Goal: Information Seeking & Learning: Find specific fact

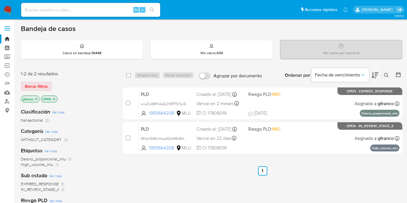
click at [34, 100] on p "gfranco" at bounding box center [30, 99] width 18 height 6
click at [35, 100] on icon "close-filter" at bounding box center [35, 98] width 3 height 3
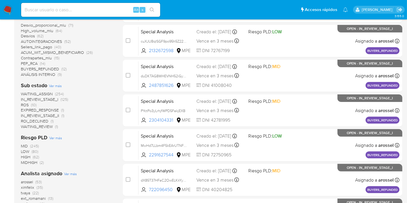
scroll to position [257, 0]
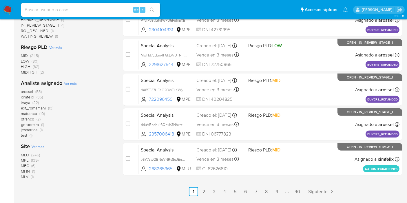
click at [28, 111] on span "mafranco" at bounding box center [29, 114] width 16 height 6
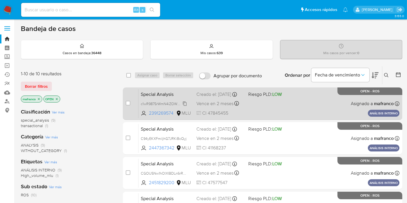
click at [183, 105] on span "c1wR9875rWmN4iZOWOCwCKgq" at bounding box center [168, 103] width 54 height 6
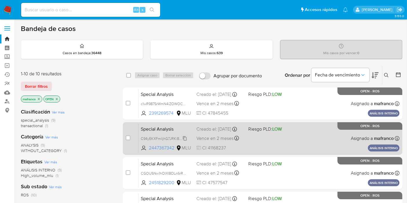
click at [185, 140] on span "C94yEKXFmiljhG7JRKiBcQyj" at bounding box center [164, 138] width 46 height 6
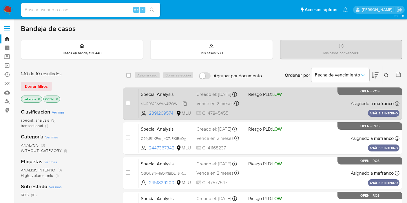
click at [182, 104] on span "c1wR9875rWmN4iZOWOCwCKgq" at bounding box center [168, 103] width 54 height 6
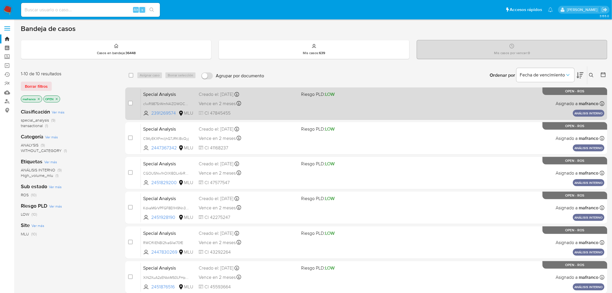
click at [397, 115] on div "Special Analysis c1wR9875rWmN4iZOWOCwCKgq 2391269574 MLU Riesgo PLD: LOW Creado…" at bounding box center [373, 103] width 464 height 29
click at [345, 106] on div "Special Analysis c1wR9875rWmN4iZOWOCwCKgq 2391269574 MLU Riesgo PLD: LOW Creado…" at bounding box center [373, 103] width 464 height 29
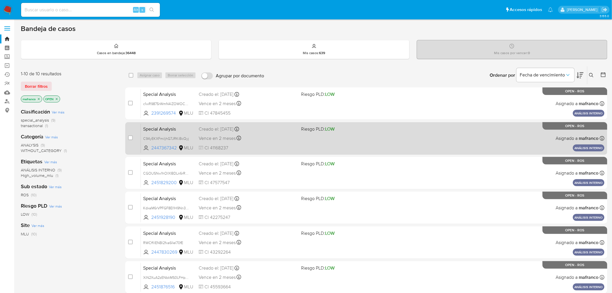
click at [368, 145] on div "Special Analysis C94yEKXFmiljhG7JRKiBcQyj 2447367342 MLU Riesgo PLD: LOW Creado…" at bounding box center [373, 138] width 464 height 29
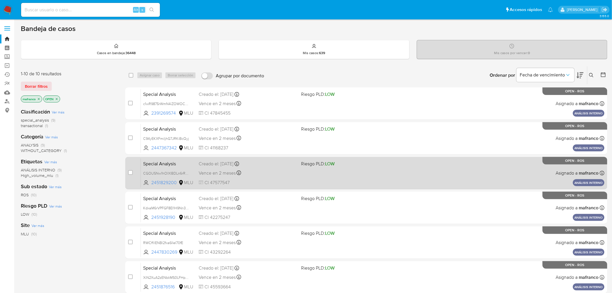
click at [374, 173] on div "Special Analysis CGOUSNw1hOlXlBDLn6rRwBY8 2451829200 MLU Riesgo PLD: LOW Creado…" at bounding box center [373, 172] width 464 height 29
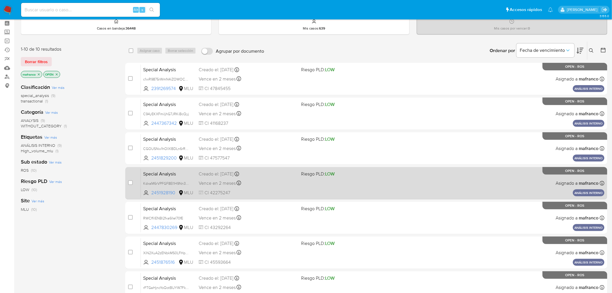
scroll to position [32, 0]
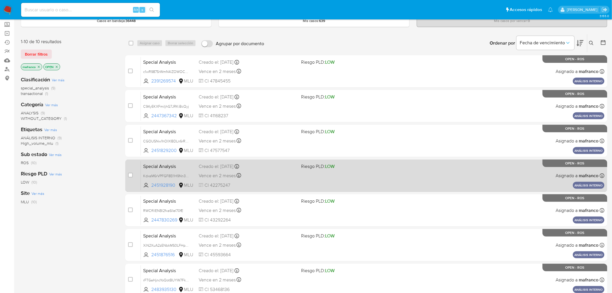
click at [374, 177] on div "Special Analysis KdxaM6rVPFGF8EI1H9Nn3FdP 2451928190 MLU Riesgo PLD: LOW Creado…" at bounding box center [373, 175] width 464 height 29
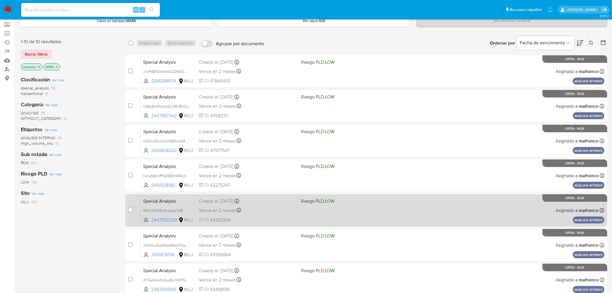
click at [382, 203] on span "Riesgo PLD: LOW" at bounding box center [351, 201] width 98 height 8
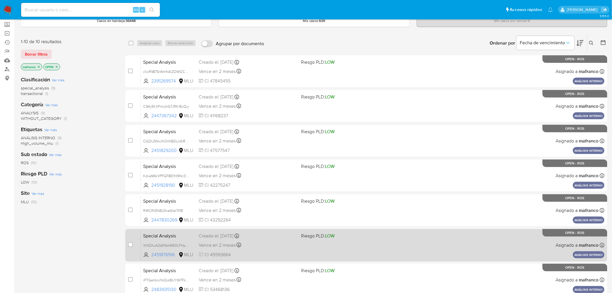
click at [388, 232] on span "Riesgo PLD: LOW" at bounding box center [351, 235] width 98 height 8
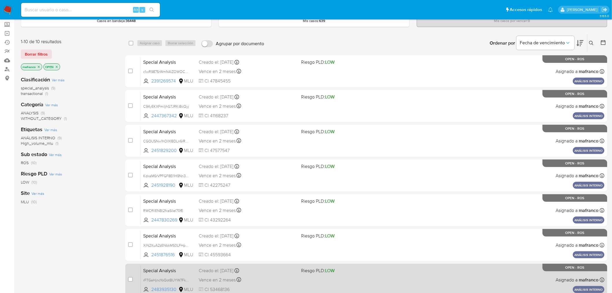
click at [391, 271] on span "Riesgo PLD: LOW" at bounding box center [351, 270] width 98 height 8
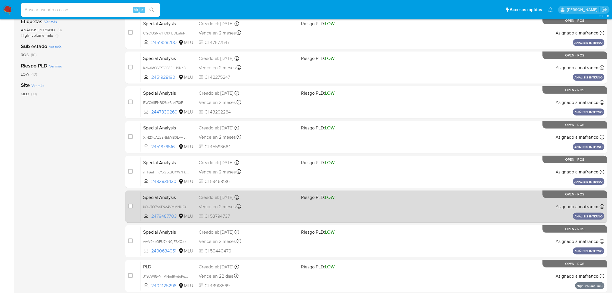
click at [385, 192] on div "Special Analysis kOw7Q7peTNd4VMMNUCrkvOhM 2479487703 MLU Riesgo PLD: LOW Creado…" at bounding box center [373, 206] width 464 height 29
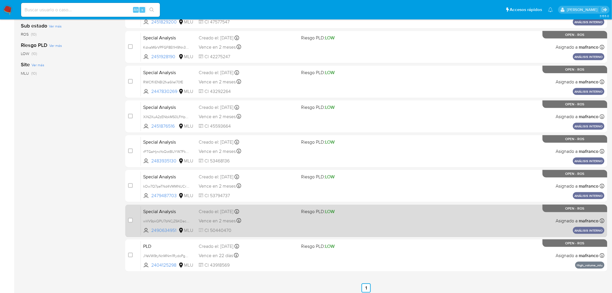
click at [390, 216] on div "Special Analysis wVV9pkQPU7bNCjZ6KOacRa7b 2490634951 MLU Riesgo PLD: LOW Creado…" at bounding box center [373, 220] width 464 height 29
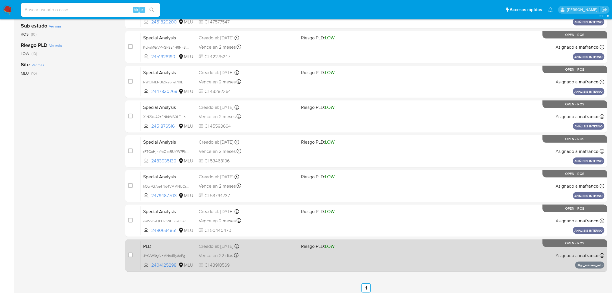
click at [399, 253] on div "PLD JYeVW9tyNnMNm1RydoPgBYLV 2404125298 MLU Riesgo PLD: LOW Creado el: 12/06/20…" at bounding box center [373, 255] width 464 height 29
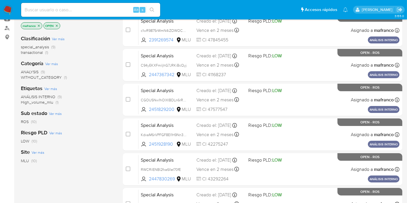
scroll to position [96, 0]
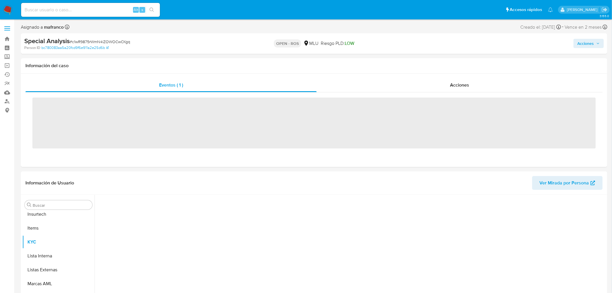
scroll to position [258, 0]
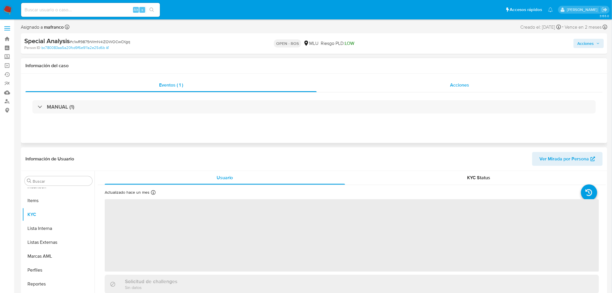
click at [472, 86] on div "Acciones" at bounding box center [460, 85] width 286 height 14
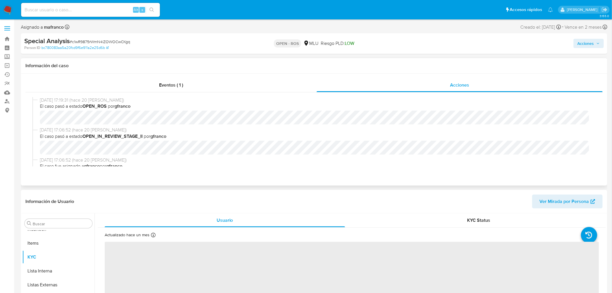
select select "10"
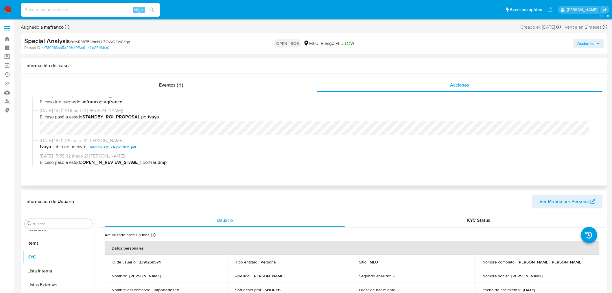
scroll to position [0, 0]
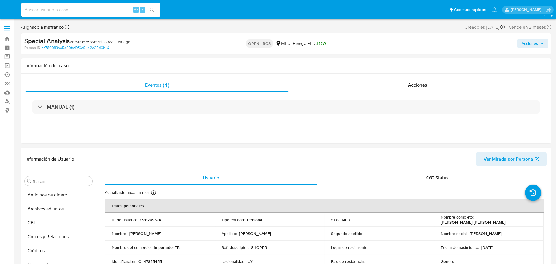
select select "10"
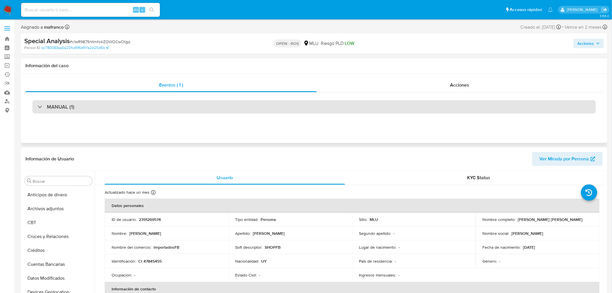
scroll to position [258, 0]
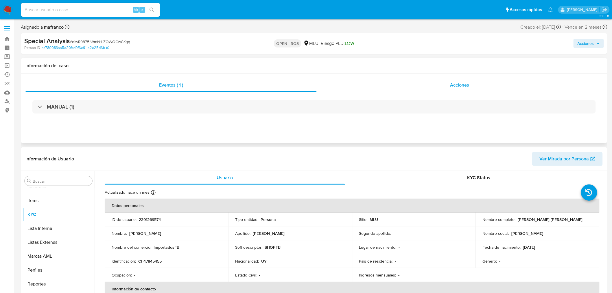
click at [433, 93] on div "MANUAL (1)" at bounding box center [314, 106] width 578 height 29
click at [436, 85] on div "Acciones" at bounding box center [460, 85] width 286 height 14
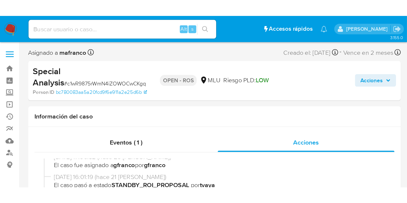
scroll to position [258, 0]
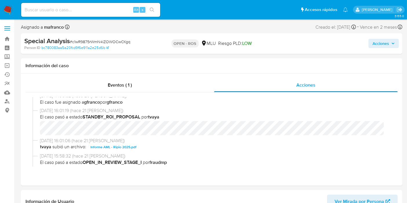
click at [125, 41] on span "# c1wR9875rWmN4iZOWOCwCKgq" at bounding box center [100, 42] width 60 height 6
copy span "c1wR9875rWmN4iZOWOCwCKgq"
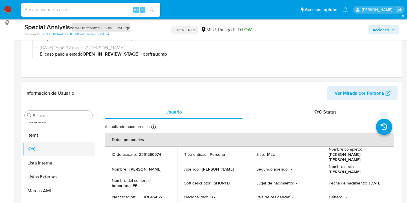
scroll to position [96, 0]
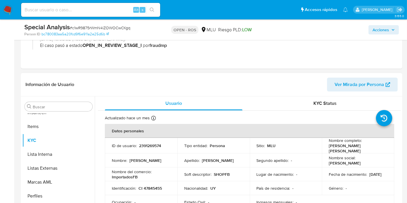
click at [146, 144] on p "2391269574" at bounding box center [150, 145] width 22 height 5
copy p "2391269574"
click at [334, 148] on p "Daniel Alejandro Silva Becerra" at bounding box center [356, 148] width 56 height 10
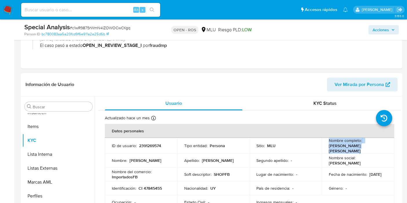
click at [334, 148] on p "Daniel Alejandro Silva Becerra" at bounding box center [356, 148] width 56 height 10
copy div "Nombre completo : Daniel Alejandro Silva Becerra"
click at [326, 146] on td "Nombre completo : Daniel Alejandro Silva Becerra" at bounding box center [357, 146] width 72 height 16
drag, startPoint x: 326, startPoint y: 148, endPoint x: 387, endPoint y: 148, distance: 61.1
click at [387, 148] on td "Nombre completo : Daniel Alejandro Silva Becerra" at bounding box center [357, 146] width 72 height 16
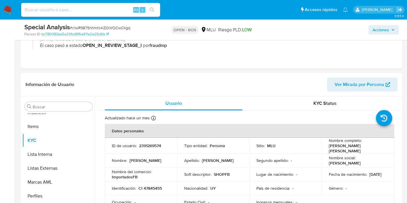
copy p "Daniel Alejandro Silva Becerra"
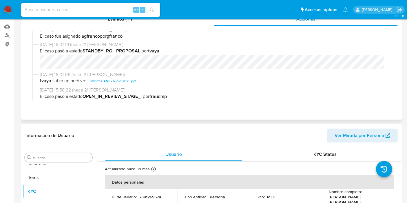
scroll to position [0, 0]
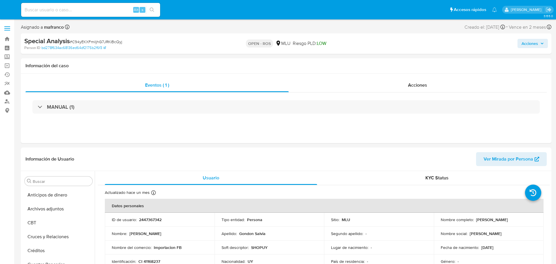
select select "10"
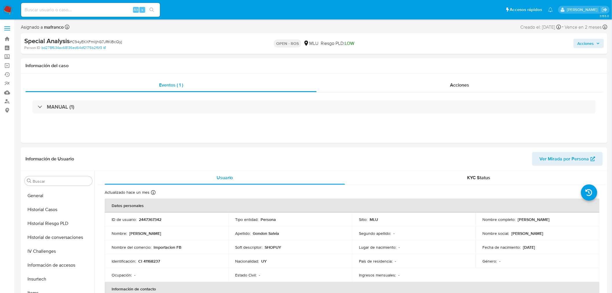
scroll to position [258, 0]
click at [485, 84] on div "Acciones" at bounding box center [460, 85] width 286 height 14
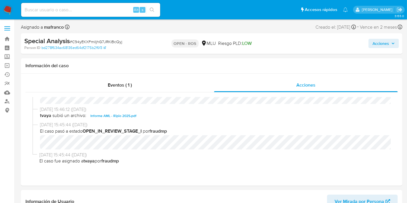
scroll to position [258, 0]
click at [96, 40] on span "# C94yEKXFmiljhG7JRKiBcQyj" at bounding box center [96, 42] width 52 height 6
copy span "C94yEKXFmiljhG7JRKiBcQyj"
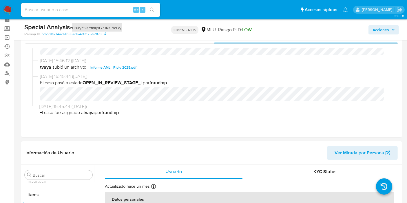
scroll to position [96, 0]
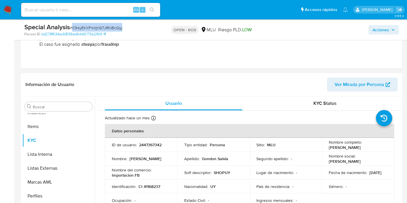
drag, startPoint x: 370, startPoint y: 148, endPoint x: 326, endPoint y: 149, distance: 44.3
click at [326, 149] on td "Nombre completo : Damian Gondon Salvia" at bounding box center [357, 145] width 72 height 14
copy p "Damian Gondon Salvia"
click at [152, 142] on p "2447367342" at bounding box center [150, 144] width 23 height 5
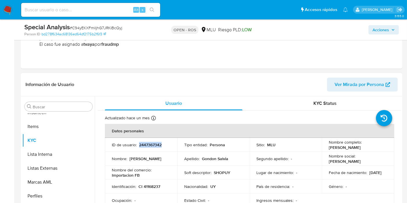
copy p "2447367342"
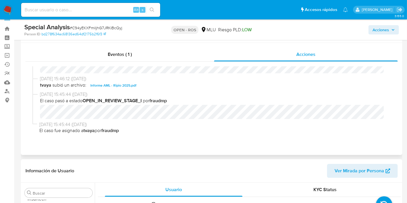
scroll to position [0, 0]
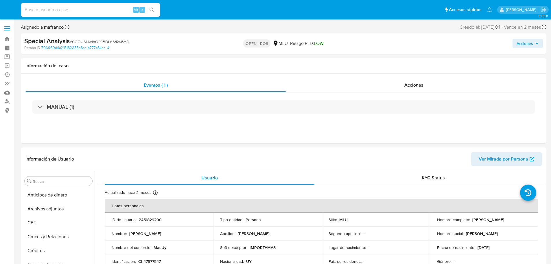
select select "10"
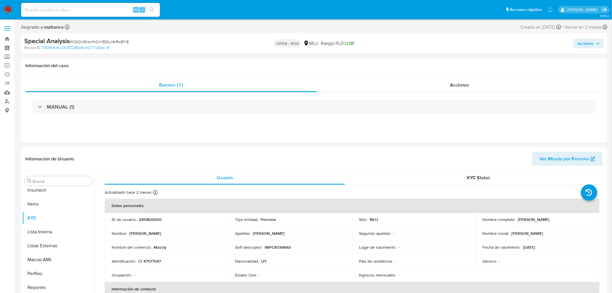
scroll to position [258, 0]
click at [525, 80] on div "Acciones" at bounding box center [460, 85] width 286 height 14
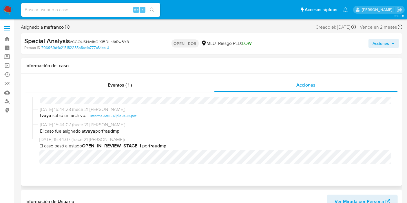
scroll to position [258, 0]
click at [100, 43] on span "# CGOUSNw1hOlXlBDLn6rRwBY8" at bounding box center [99, 42] width 59 height 6
copy span "CGOUSNw1hOlXlBDLn6rRwBY8"
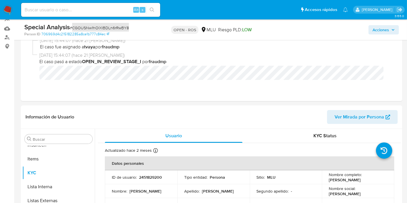
scroll to position [64, 0]
click at [152, 177] on p "2451829200" at bounding box center [150, 176] width 23 height 5
copy p "2451829200"
drag, startPoint x: 328, startPoint y: 179, endPoint x: 384, endPoint y: 183, distance: 56.3
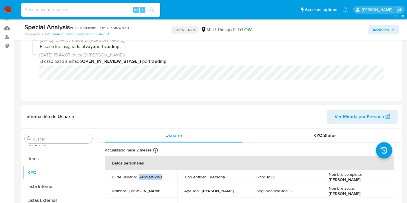
click at [384, 183] on td "Nombre completo : [PERSON_NAME]" at bounding box center [357, 177] width 72 height 14
copy p "[PERSON_NAME]"
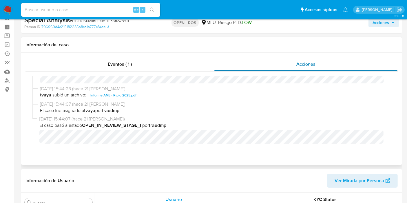
scroll to position [0, 0]
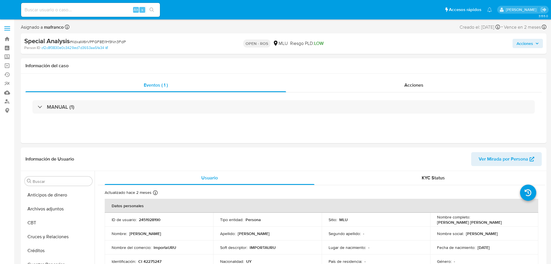
select select "10"
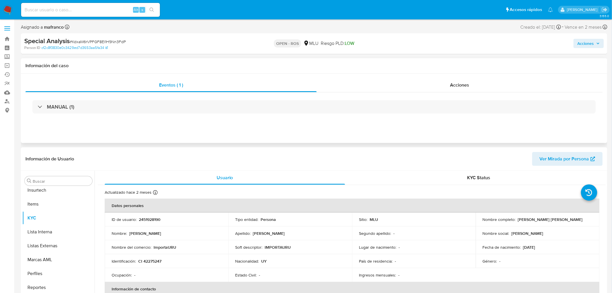
scroll to position [258, 0]
click at [447, 91] on div "Acciones" at bounding box center [460, 85] width 286 height 14
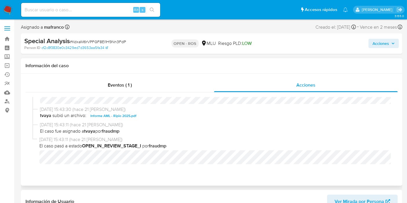
scroll to position [258, 0]
click at [100, 41] on span "# KdxaM6rVPFGF8EI1H9Nn3FdP" at bounding box center [98, 42] width 56 height 6
copy span "KdxaM6rVPFGF8EI1H9Nn3FdP"
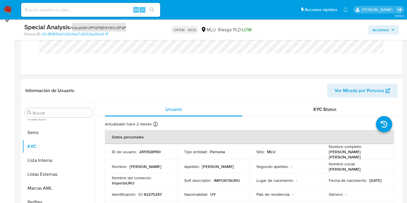
scroll to position [96, 0]
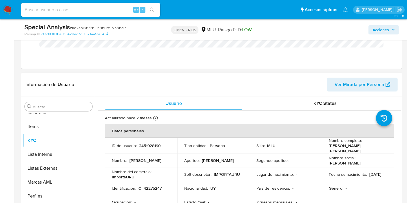
click at [149, 147] on p "2451928190" at bounding box center [150, 145] width 22 height 5
drag, startPoint x: 149, startPoint y: 147, endPoint x: 268, endPoint y: 139, distance: 119.7
click at [149, 147] on p "2451928190" at bounding box center [150, 145] width 22 height 5
copy p "2451928190"
drag, startPoint x: 348, startPoint y: 151, endPoint x: 327, endPoint y: 148, distance: 21.4
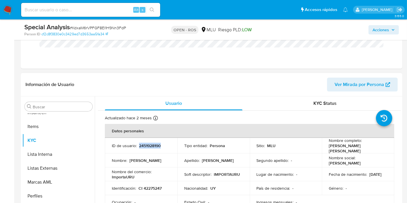
click at [328, 148] on p "Antonio Manuel Duarte Gonzalez" at bounding box center [356, 148] width 56 height 10
copy p "Antonio Manuel Duarte Gonzalez"
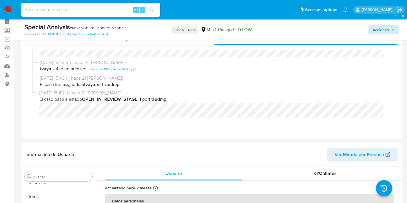
scroll to position [0, 0]
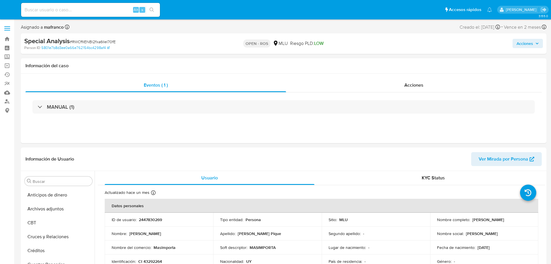
select select "10"
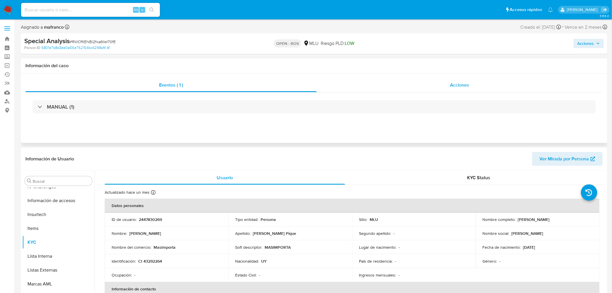
scroll to position [258, 0]
click at [462, 84] on span "Acciones" at bounding box center [459, 85] width 19 height 7
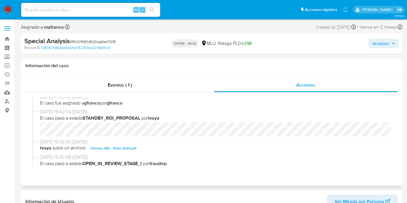
scroll to position [258, 0]
click at [108, 41] on span "# RWCffilENBl2fxa6IleI70fE" at bounding box center [93, 42] width 46 height 6
copy span "RWCffilENBl2fxa6IleI70fE"
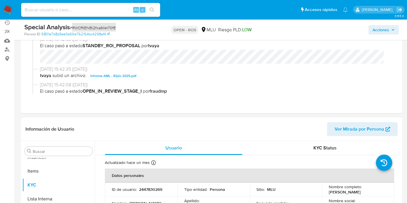
scroll to position [64, 0]
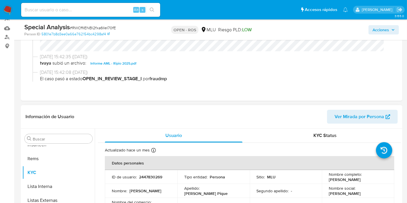
click at [157, 179] on p "2447830269" at bounding box center [150, 176] width 23 height 5
copy p "2447830269"
drag, startPoint x: 342, startPoint y: 183, endPoint x: 326, endPoint y: 179, distance: 15.7
click at [326, 179] on td "Nombre completo : Facundo Maximiliano Zabala Pique" at bounding box center [357, 177] width 72 height 14
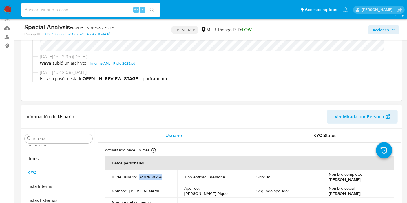
copy p "Facundo Maximiliano Zabala Pique"
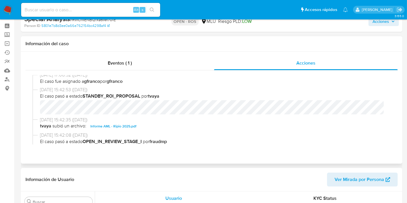
scroll to position [0, 0]
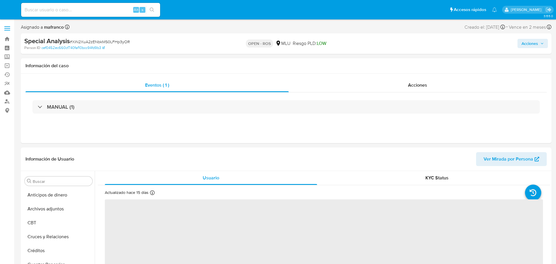
select select "10"
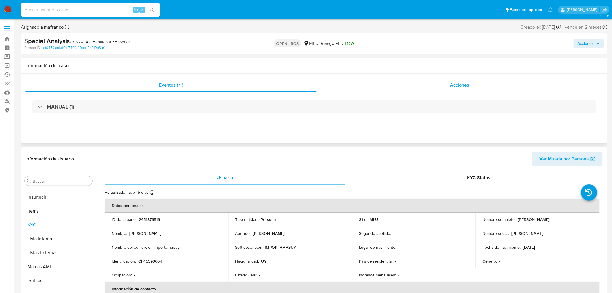
scroll to position [258, 0]
click at [467, 79] on div "Acciones" at bounding box center [460, 85] width 286 height 14
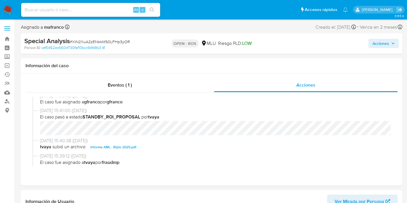
scroll to position [258, 0]
click at [119, 42] on span "# XiN2XuA2zENbkMS0LFHp3yOR" at bounding box center [100, 42] width 60 height 6
copy span "XiN2XuA2zENbkMS0LFHp3yOR"
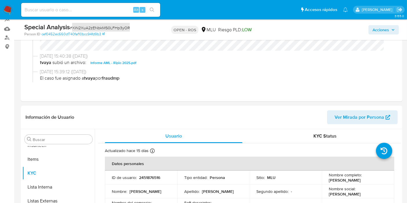
scroll to position [64, 0]
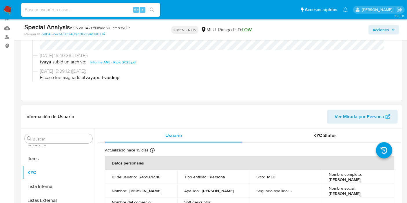
click at [141, 177] on p "2451876516" at bounding box center [149, 176] width 21 height 5
copy p "2451876516"
click at [342, 180] on p "Cesar Matias Medina Marconi" at bounding box center [344, 179] width 32 height 5
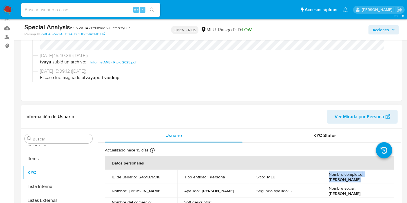
click at [342, 180] on p "Cesar Matias Medina Marconi" at bounding box center [344, 179] width 32 height 5
click at [360, 179] on p "Cesar Matias Medina Marconi" at bounding box center [344, 179] width 32 height 5
click at [382, 179] on div "Nombre completo : Cesar Matias Medina Marconi" at bounding box center [357, 177] width 58 height 10
drag, startPoint x: 382, startPoint y: 179, endPoint x: 331, endPoint y: 180, distance: 50.6
click at [331, 180] on div "Nombre completo : Cesar Matias Medina Marconi" at bounding box center [357, 177] width 58 height 10
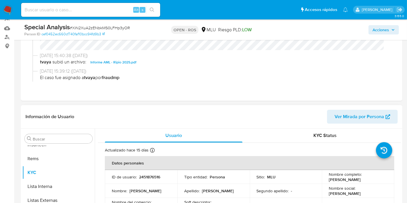
copy p "Cesar Matias Medina Marconi"
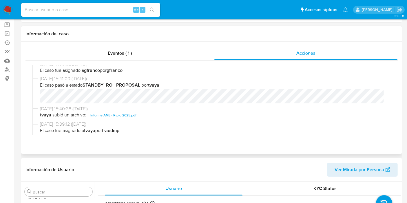
scroll to position [0, 0]
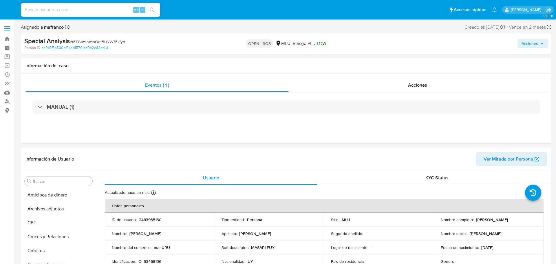
select select "10"
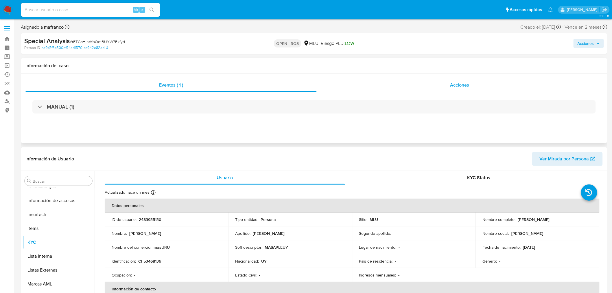
scroll to position [258, 0]
click at [452, 82] on span "Acciones" at bounding box center [459, 85] width 19 height 7
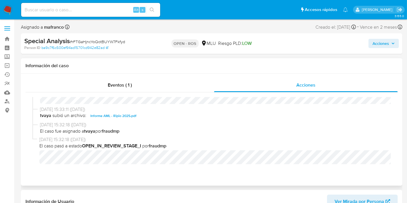
scroll to position [258, 0]
click at [114, 41] on span "# rFTGaHjncYoQotBUYW7Fkfyd" at bounding box center [97, 42] width 55 height 6
copy span "rFTGaHjncYoQotBUYW7Fkfyd"
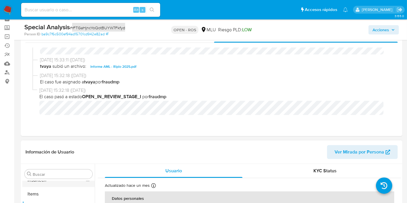
scroll to position [64, 0]
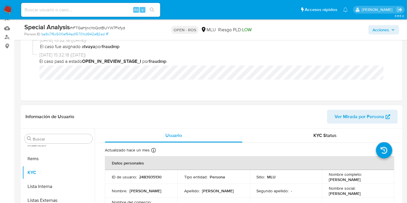
click at [152, 174] on p "2483935130" at bounding box center [150, 176] width 23 height 5
copy p "2483935130"
drag, startPoint x: 327, startPoint y: 181, endPoint x: 383, endPoint y: 179, distance: 56.2
click at [383, 179] on div "Nombre completo : Kevin Guillermo Montes Leites" at bounding box center [357, 177] width 58 height 10
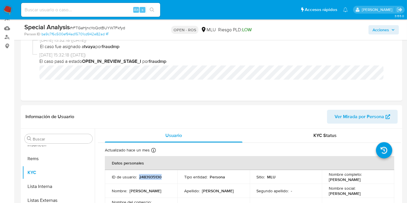
copy p "Kevin Guillermo Montes Leites"
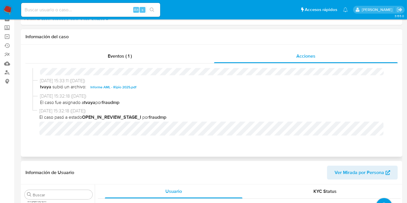
scroll to position [0, 0]
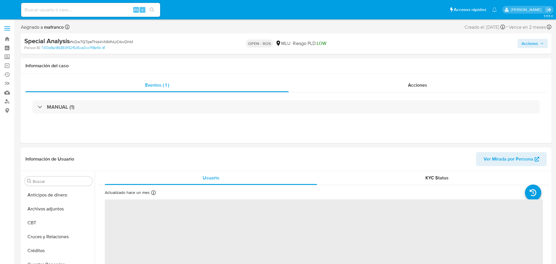
select select "10"
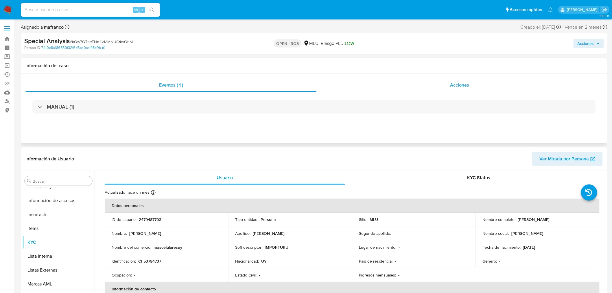
scroll to position [258, 0]
click at [484, 84] on div "Acciones" at bounding box center [460, 85] width 286 height 14
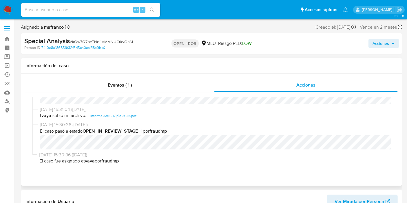
scroll to position [258, 0]
click at [100, 41] on span "# kOw7Q7peTNd4VMMNUCrkvOhM" at bounding box center [101, 42] width 63 height 6
copy span "kOw7Q7peTNd4VMMNUCrkvOhM"
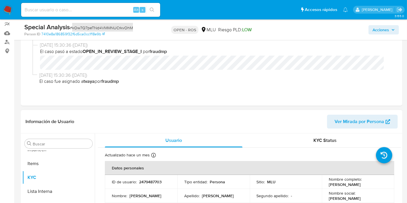
scroll to position [96, 0]
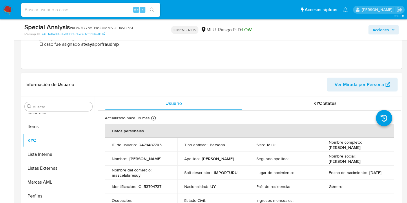
click at [149, 146] on p "2479487703" at bounding box center [150, 144] width 23 height 5
copy p "2479487703"
click at [333, 157] on p "Nombre social :" at bounding box center [341, 155] width 27 height 5
drag, startPoint x: 325, startPoint y: 148, endPoint x: 383, endPoint y: 147, distance: 57.6
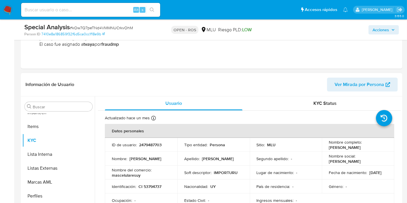
click at [383, 147] on td "Nombre completo : Ezequiel Benedetti Rodriguez" at bounding box center [357, 145] width 72 height 14
copy p "Ezequiel Benedetti Rodriguez"
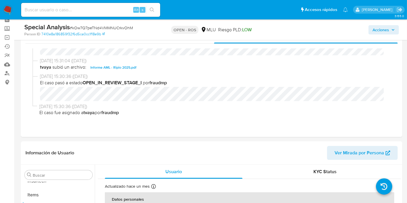
scroll to position [0, 0]
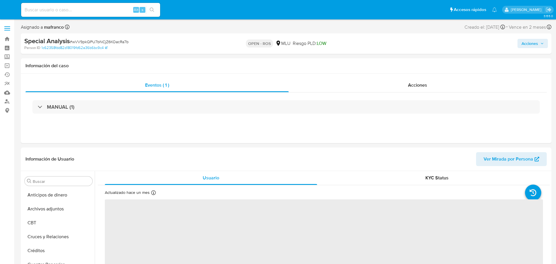
select select "10"
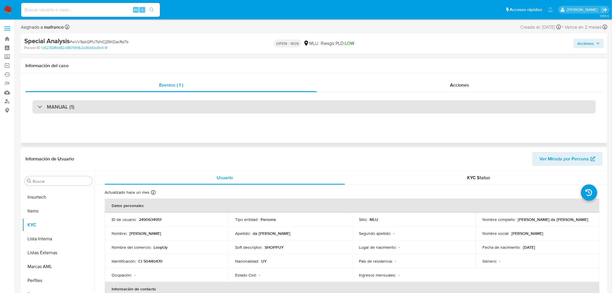
scroll to position [258, 0]
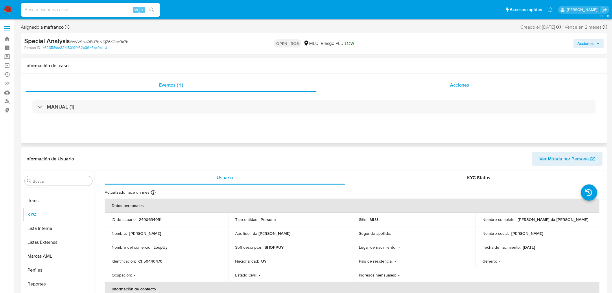
click at [472, 86] on div "Acciones" at bounding box center [460, 85] width 286 height 14
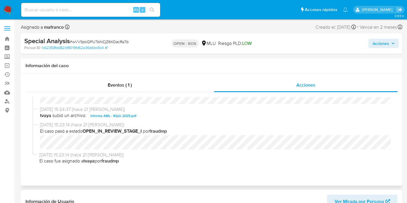
scroll to position [258, 0]
click at [99, 39] on span "# wVV9pkQPU7bNCjZ6KOacRa7b" at bounding box center [99, 42] width 59 height 6
click at [100, 40] on span "# wVV9pkQPU7bNCjZ6KOacRa7b" at bounding box center [99, 42] width 59 height 6
copy span "wVV9pkQPU7bNCjZ6KOacRa7b"
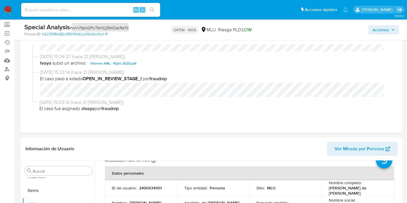
scroll to position [32, 0]
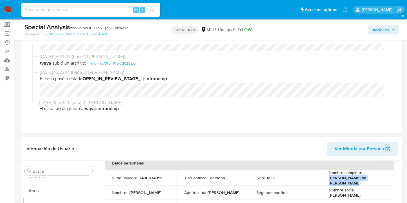
drag, startPoint x: 343, startPoint y: 183, endPoint x: 327, endPoint y: 179, distance: 16.5
click at [328, 179] on p "[PERSON_NAME] da [PERSON_NAME]" at bounding box center [356, 180] width 56 height 10
copy p "[PERSON_NAME] da [PERSON_NAME]"
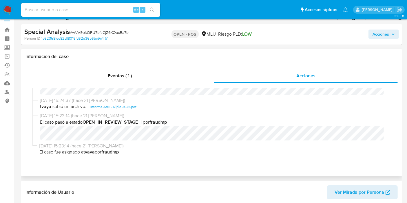
scroll to position [0, 0]
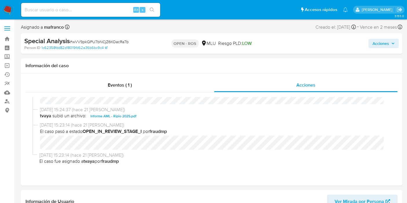
drag, startPoint x: 105, startPoint y: 41, endPoint x: 125, endPoint y: 17, distance: 31.5
click at [106, 42] on span "# wVV9pkQPU7bNCjZ6KOacRa7b" at bounding box center [99, 42] width 59 height 6
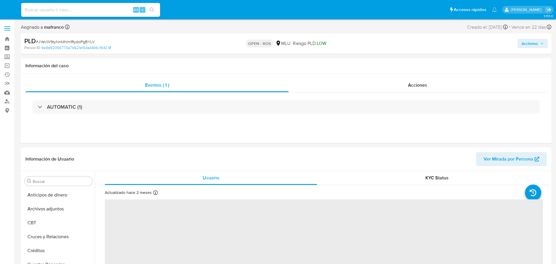
select select "10"
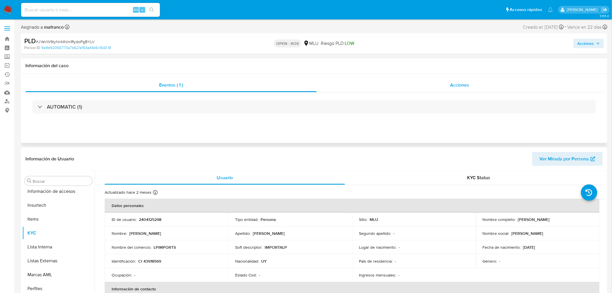
scroll to position [258, 0]
click at [458, 86] on span "Acciones" at bounding box center [459, 85] width 19 height 7
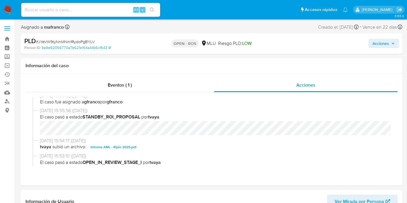
scroll to position [258, 0]
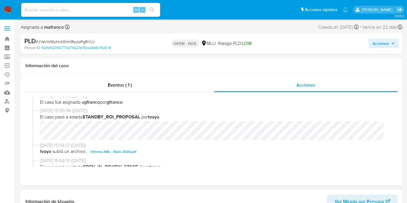
click at [84, 44] on span "# JYeVW9tyNnMNm1RydoPgBYLV" at bounding box center [65, 42] width 59 height 6
copy span "JYeVW9tyNnMNm1RydoPgBYLV"
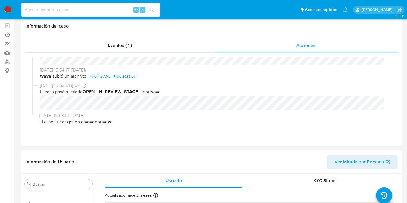
scroll to position [64, 0]
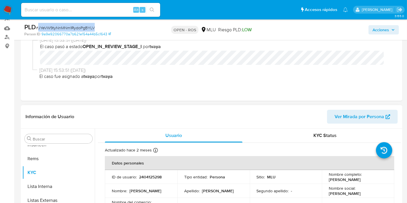
click at [149, 175] on p "2404125298" at bounding box center [150, 176] width 23 height 5
click at [150, 177] on p "2404125298" at bounding box center [150, 176] width 23 height 5
copy p "2404125298"
drag, startPoint x: 343, startPoint y: 184, endPoint x: 327, endPoint y: 179, distance: 16.1
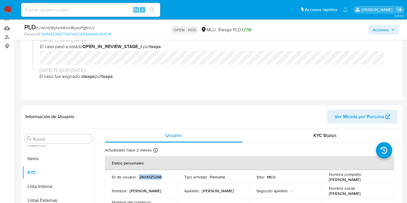
click at [328, 179] on p "[PERSON_NAME]" at bounding box center [344, 179] width 32 height 5
copy p "[PERSON_NAME]"
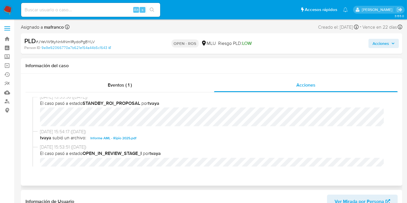
scroll to position [68, 0]
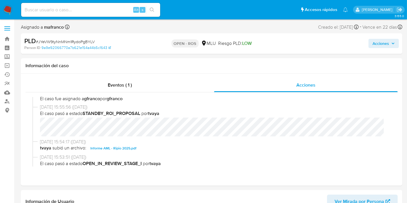
click at [265, 47] on div "OPEN - ROS MLU Riesgo PLD: LOW" at bounding box center [211, 44] width 123 height 14
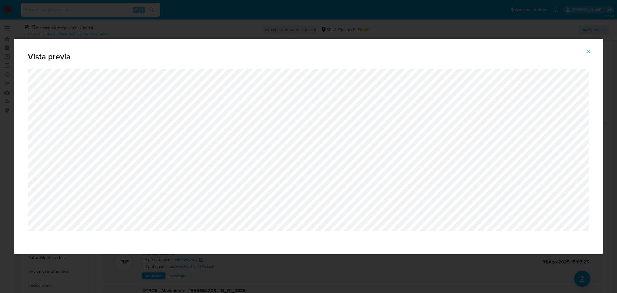
select select "10"
